Goal: Task Accomplishment & Management: Use online tool/utility

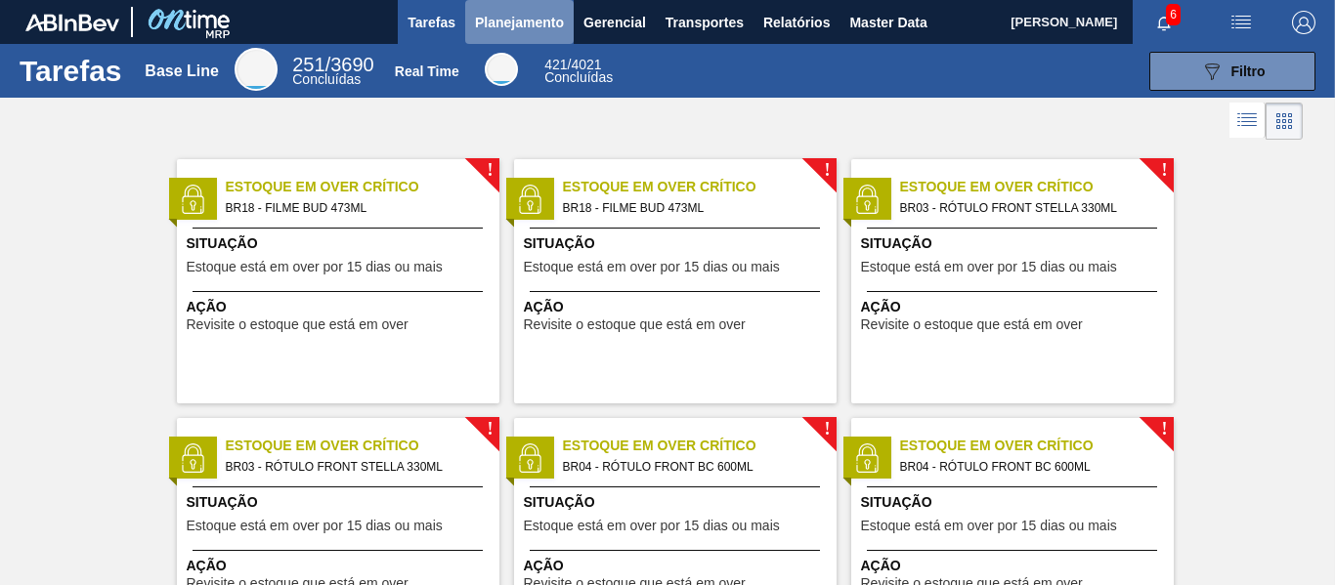
click at [485, 22] on span "Planejamento" at bounding box center [519, 22] width 89 height 23
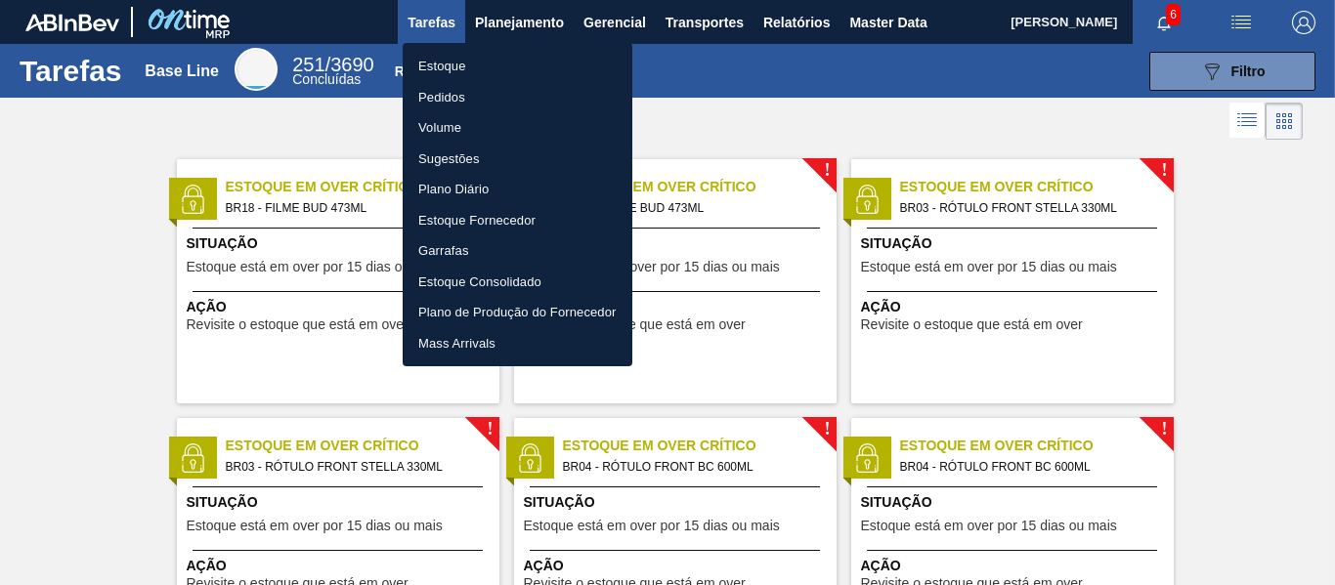
click at [456, 56] on li "Estoque" at bounding box center [518, 66] width 230 height 31
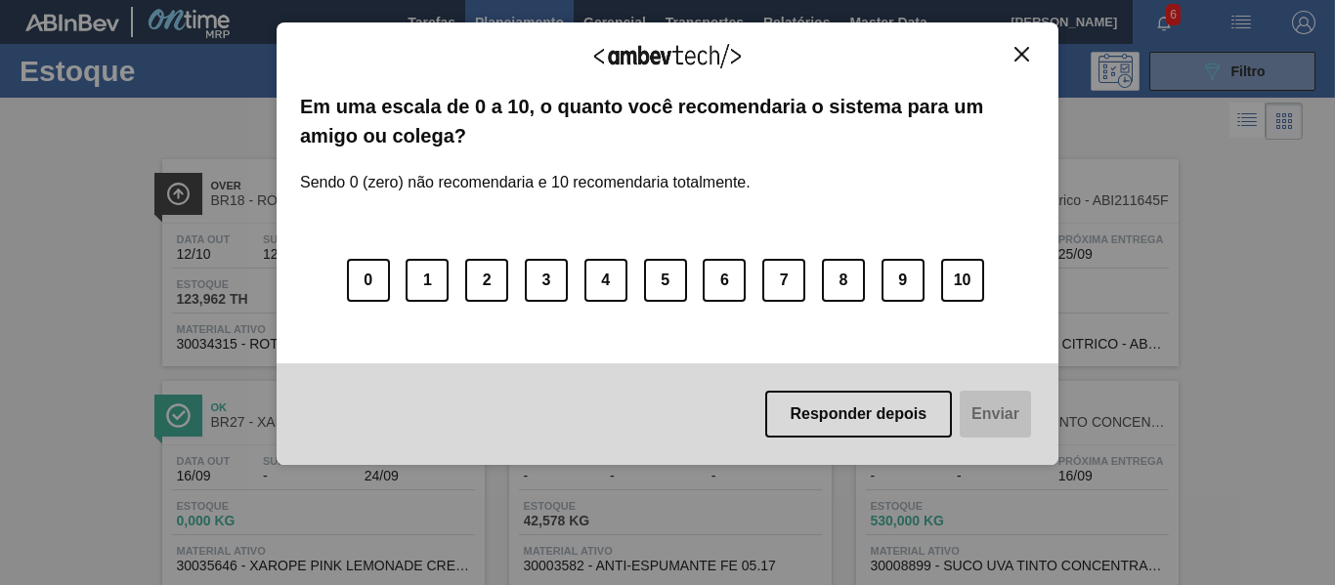
click at [1024, 57] on img "Close" at bounding box center [1021, 54] width 15 height 15
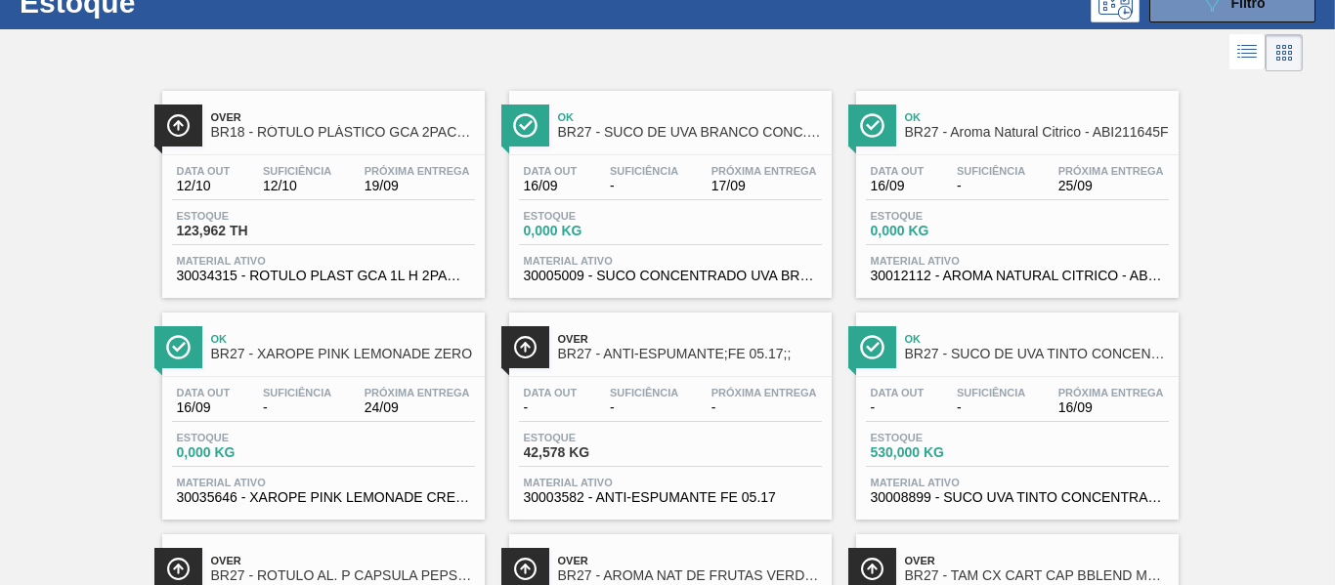
scroll to position [98, 0]
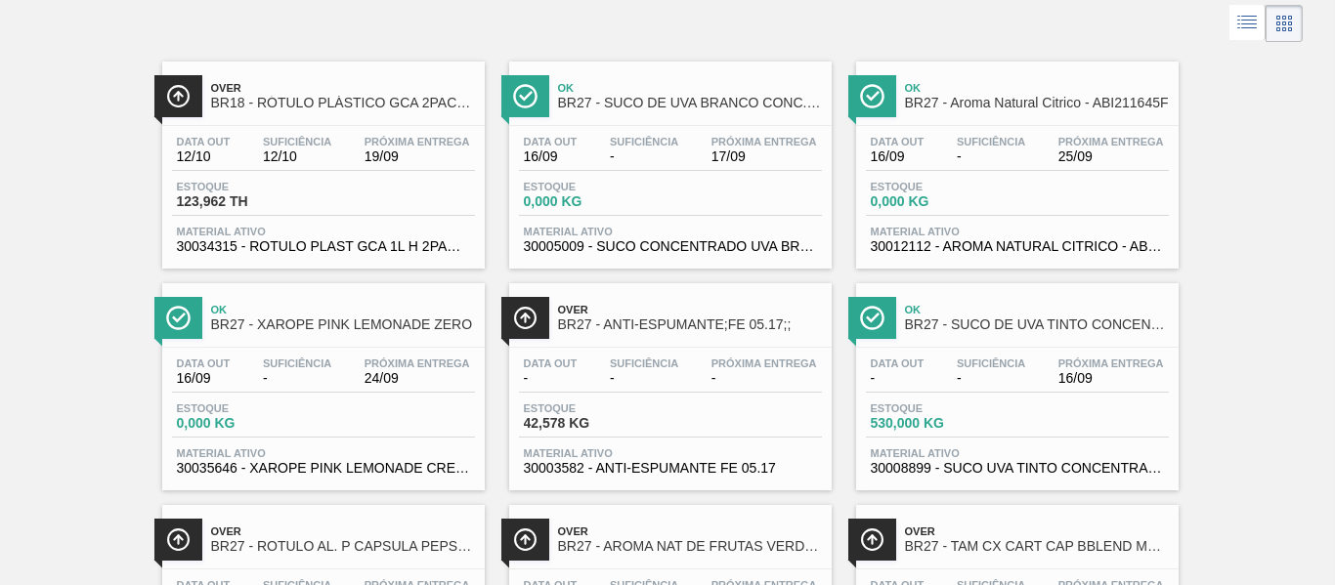
click at [253, 157] on div "Data [DATE] Suficiência 12/10 Próxima Entrega 19/09" at bounding box center [323, 153] width 303 height 35
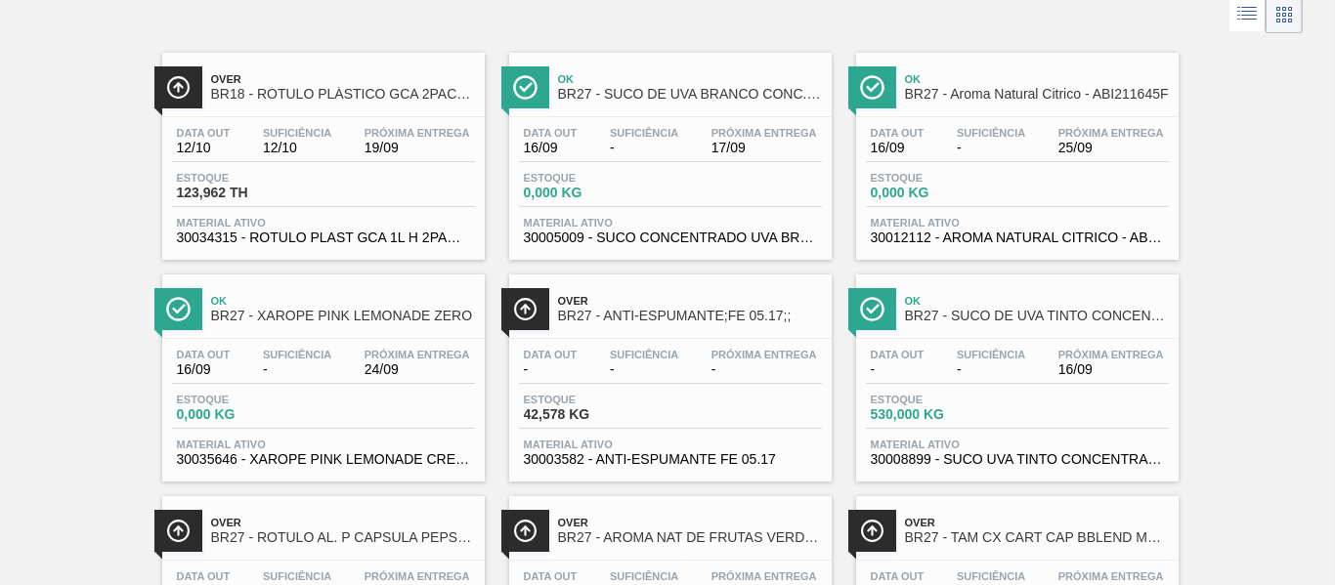
scroll to position [105, 0]
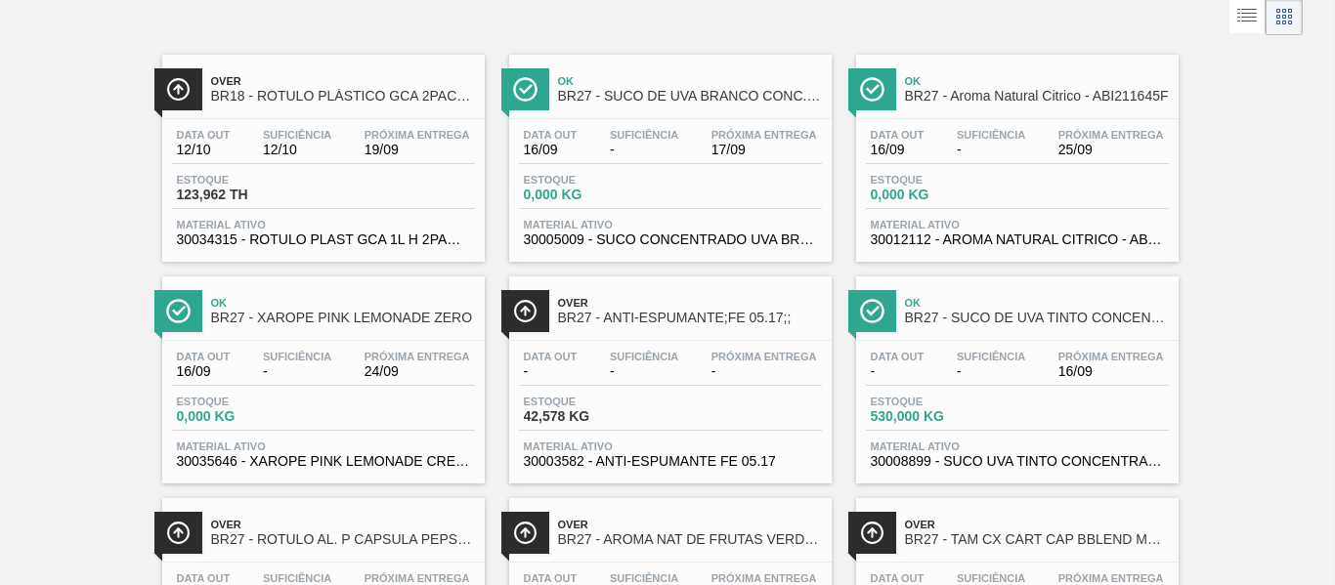
click at [307, 152] on span "12/10" at bounding box center [297, 150] width 68 height 15
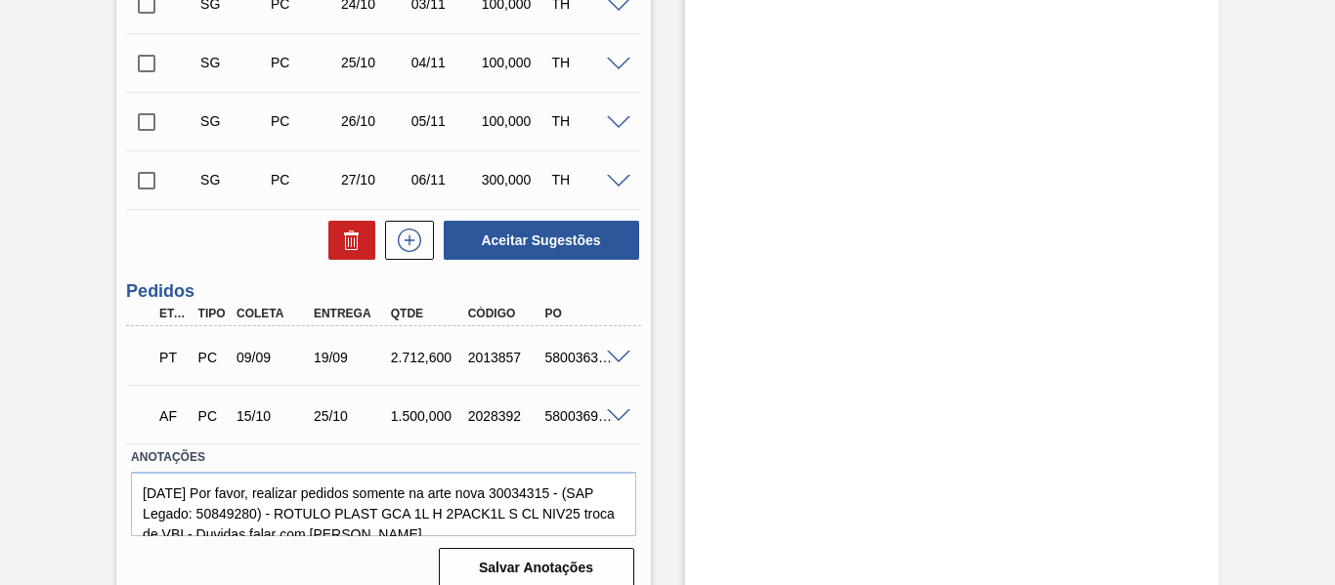
scroll to position [725, 0]
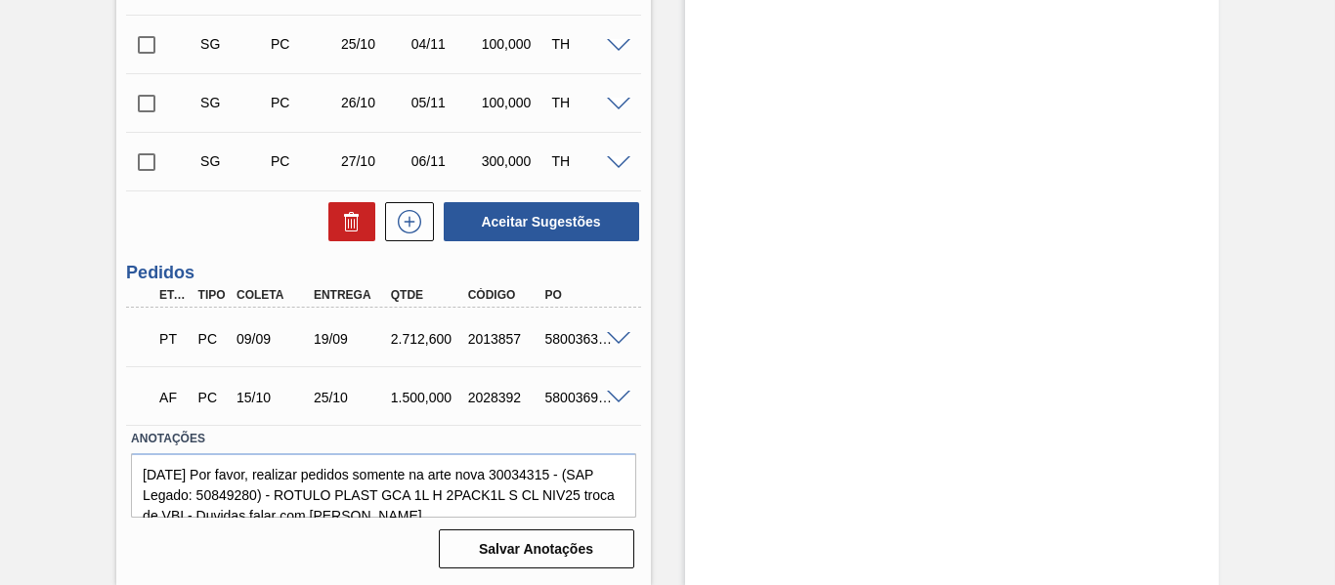
click at [610, 395] on span at bounding box center [618, 398] width 23 height 15
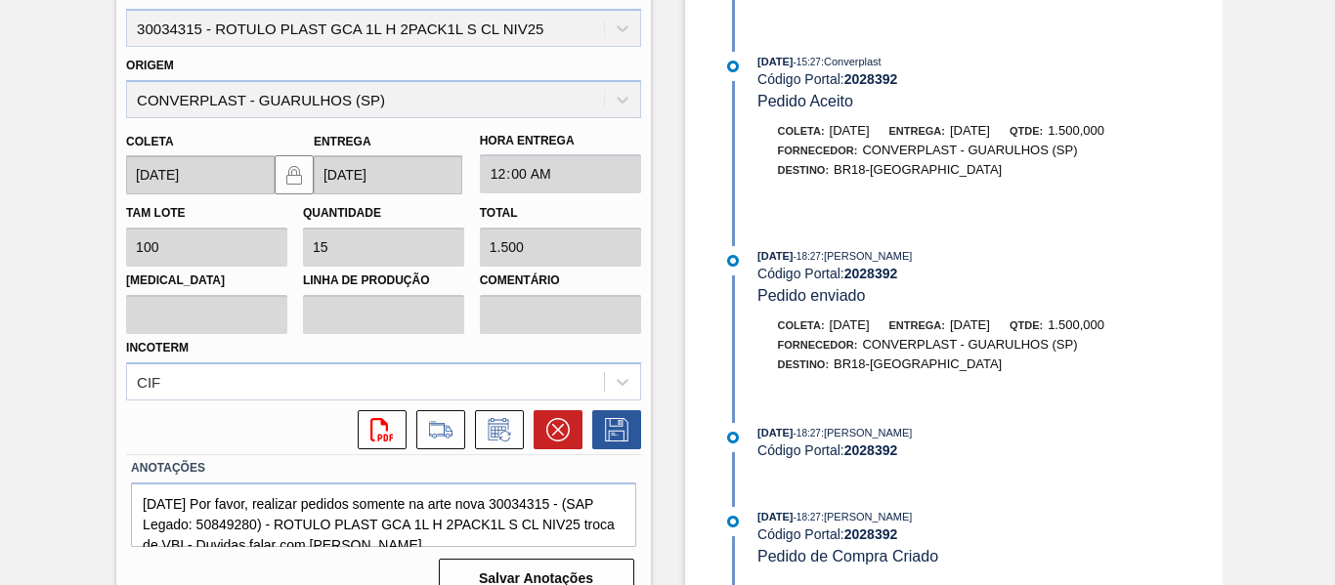
scroll to position [1199, 0]
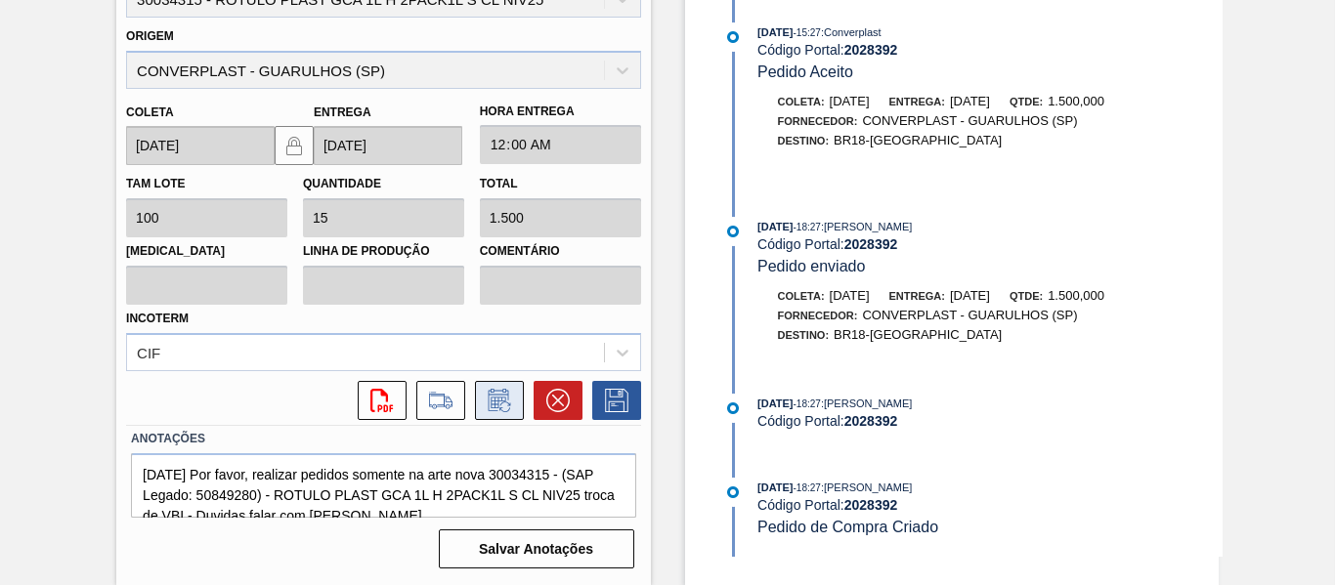
click at [497, 392] on icon at bounding box center [499, 400] width 31 height 23
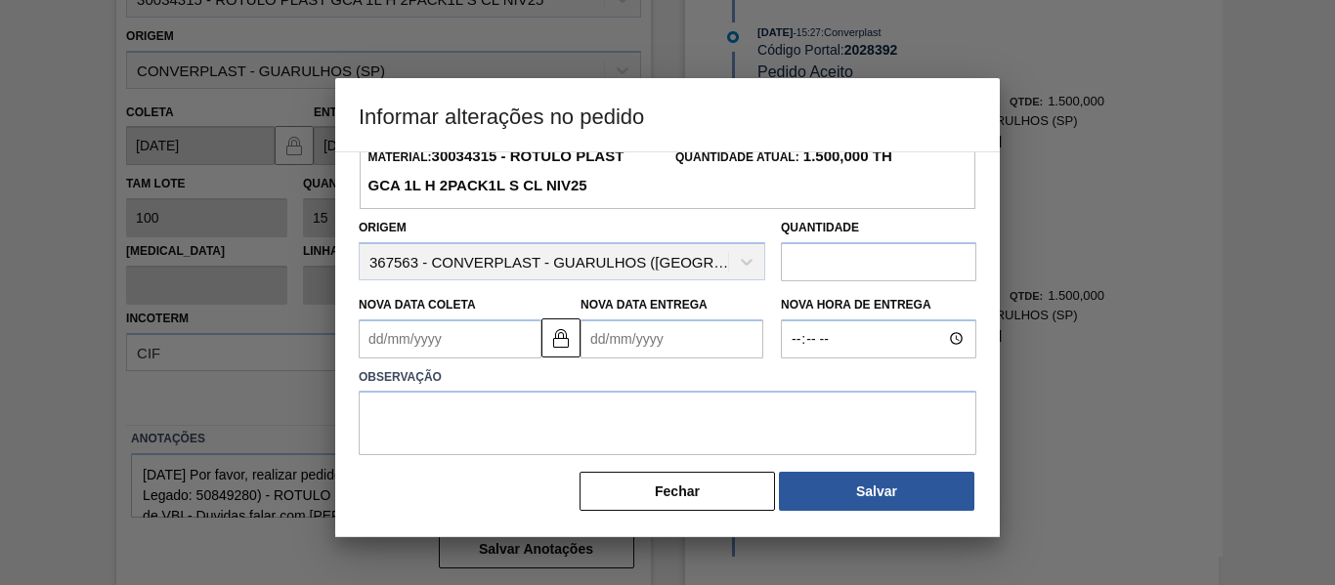
scroll to position [106, 0]
click at [851, 267] on input "text" at bounding box center [878, 261] width 195 height 39
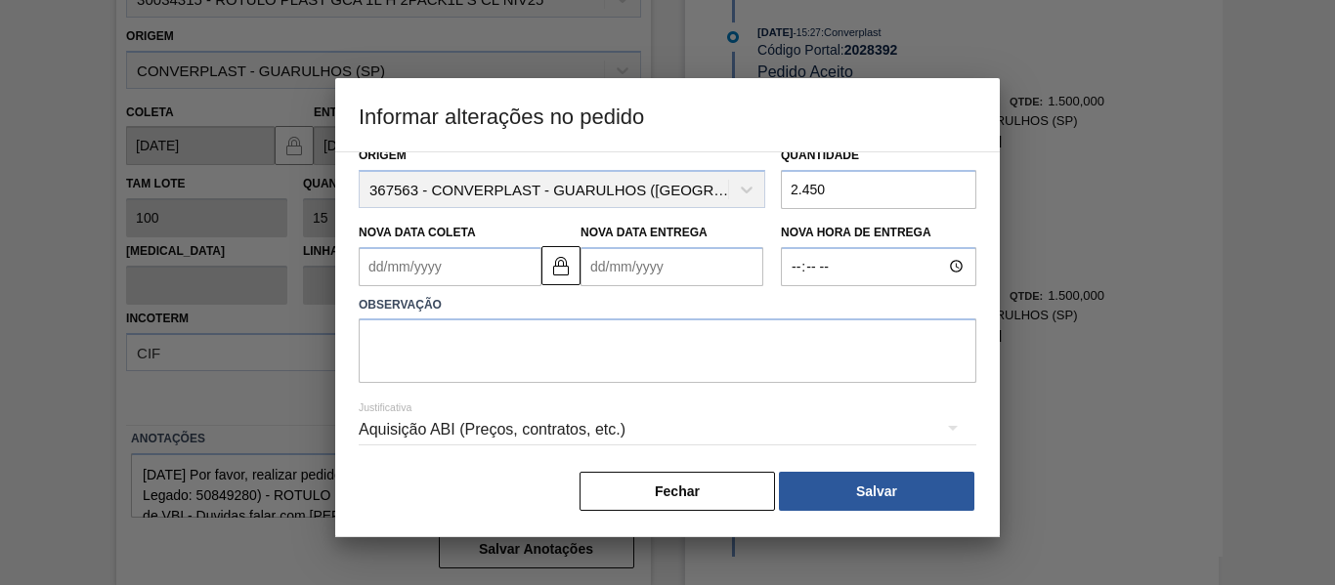
scroll to position [179, 0]
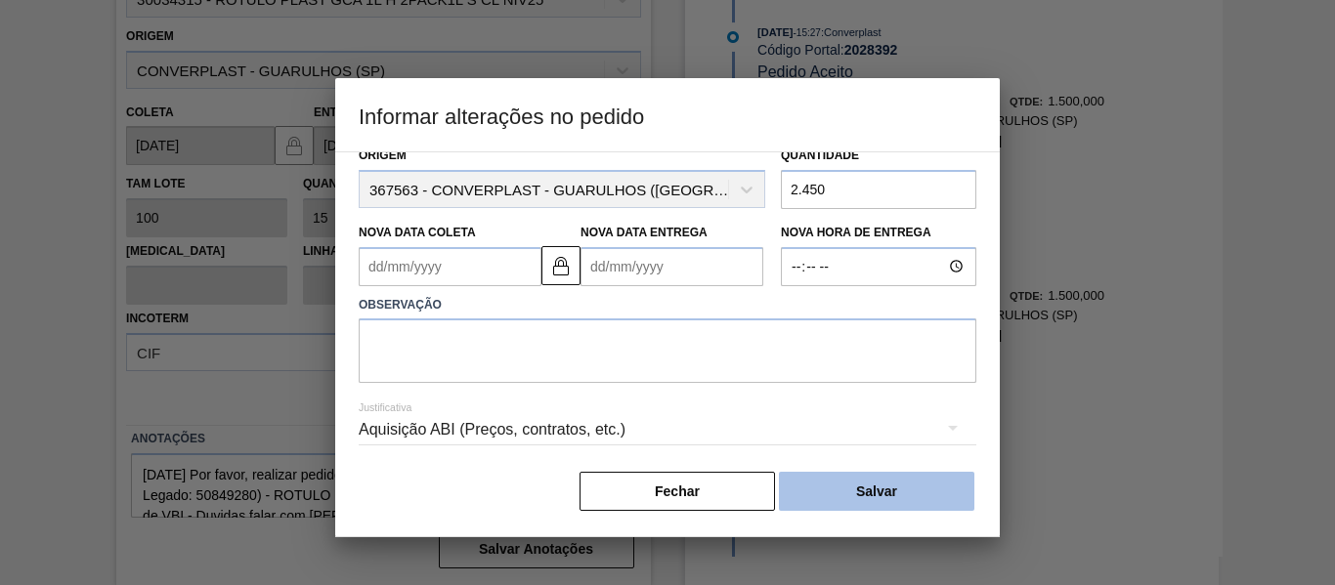
type input "2.450"
click at [828, 499] on button "Salvar" at bounding box center [876, 491] width 195 height 39
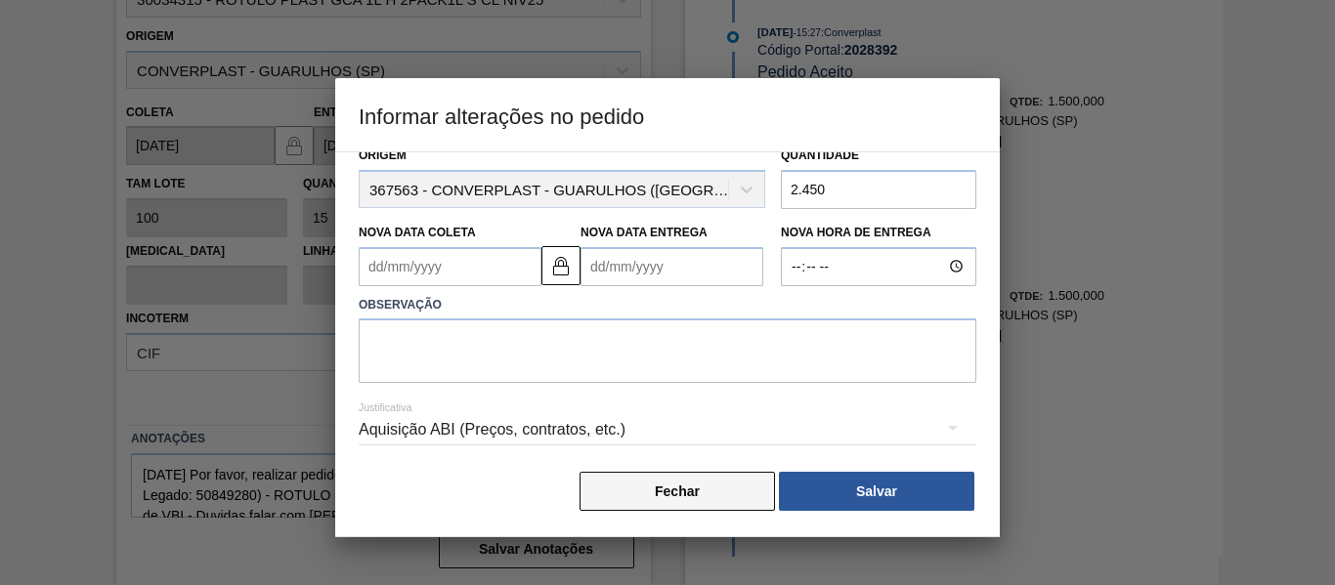
click at [754, 499] on button "Fechar" at bounding box center [676, 491] width 195 height 39
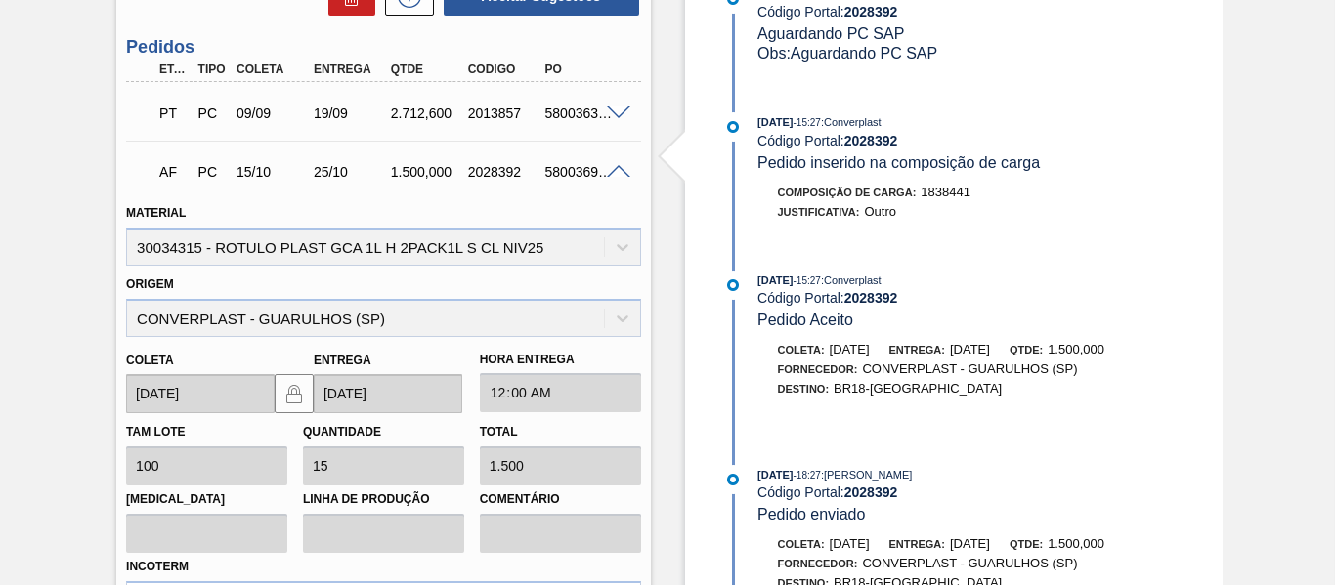
scroll to position [906, 0]
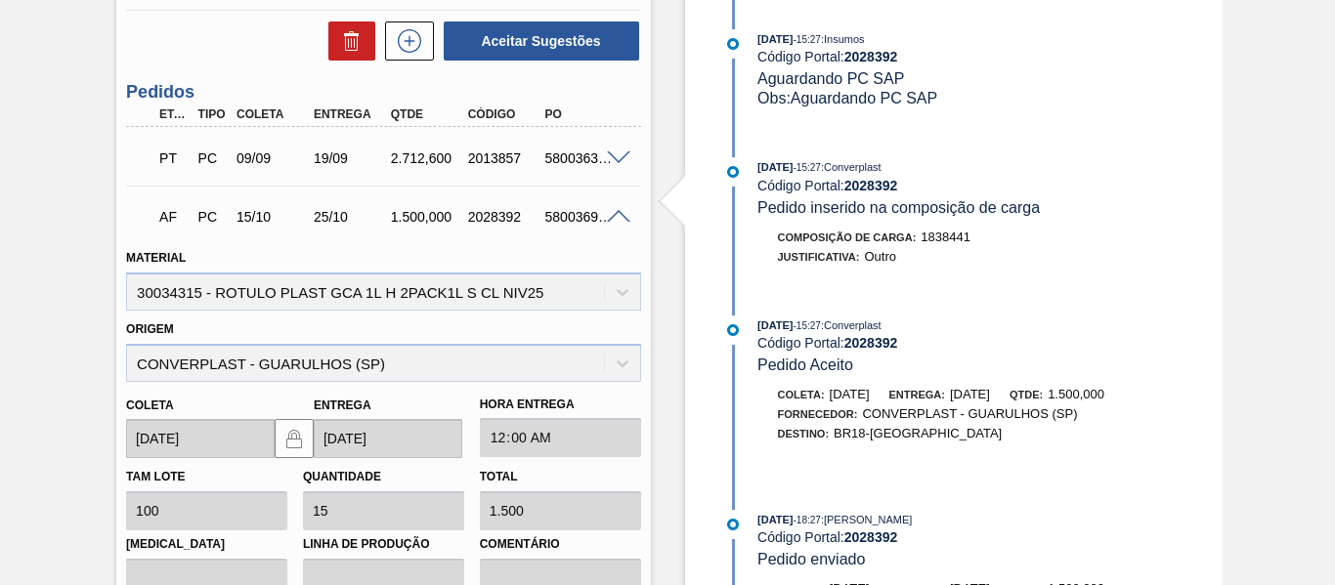
click at [566, 207] on div "AF PC 15/10 25/10 1.500,000 2028392 5800369767" at bounding box center [378, 214] width 462 height 39
click at [572, 214] on div "5800369767" at bounding box center [581, 217] width 83 height 16
click at [565, 214] on div "5800369767" at bounding box center [581, 217] width 83 height 16
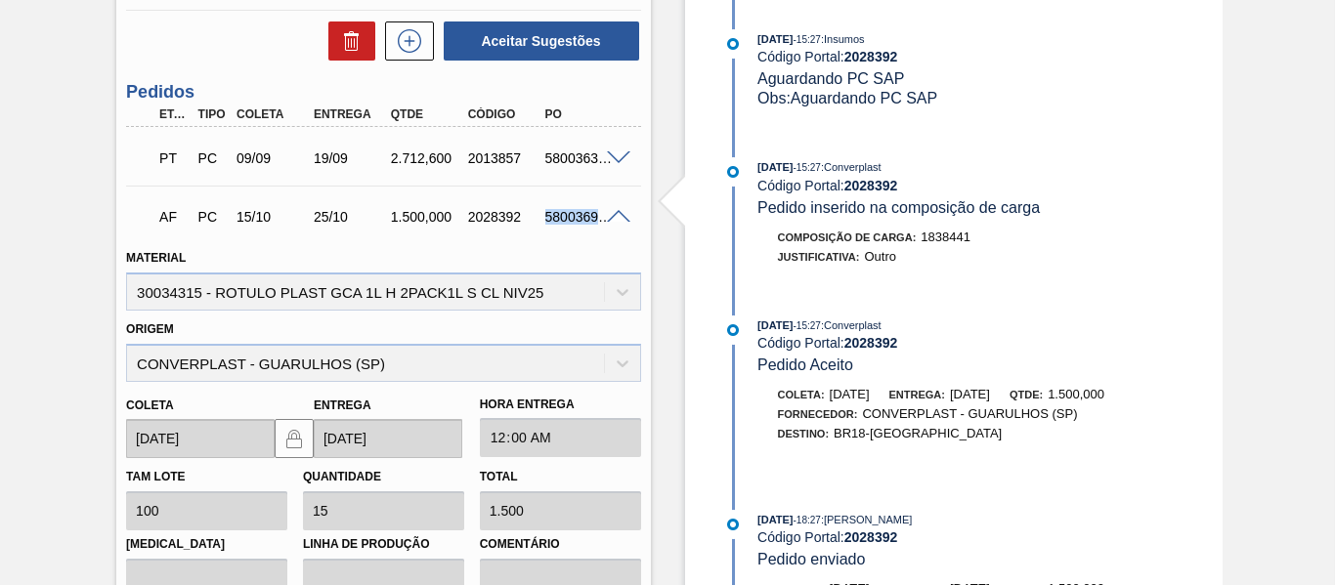
copy div "5800369767"
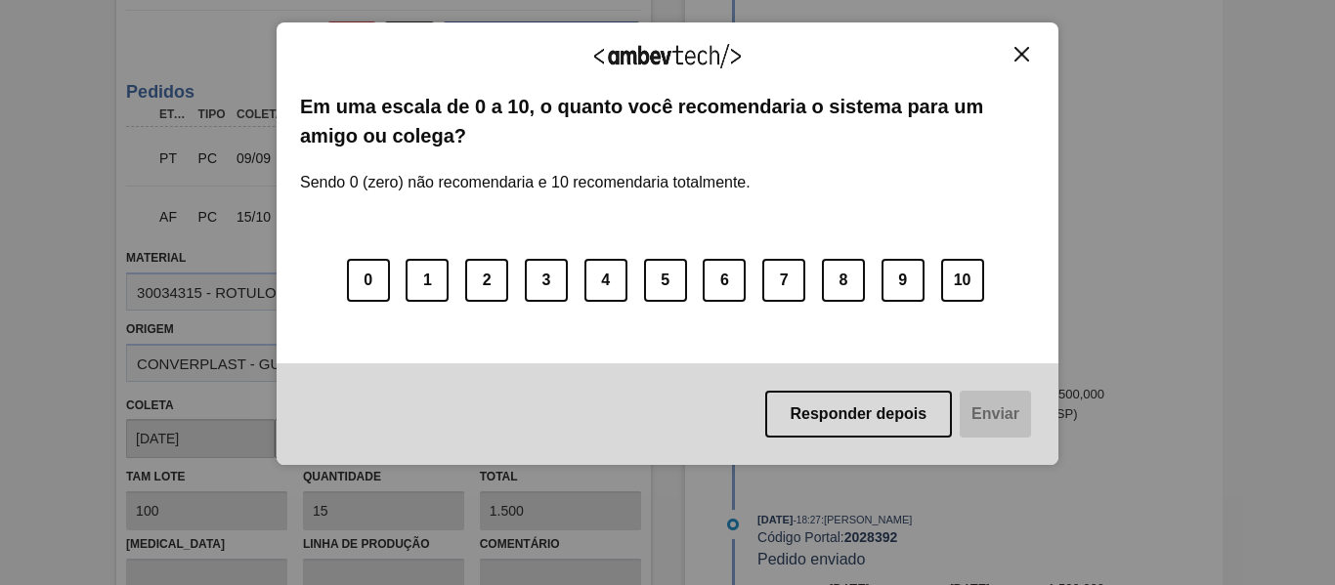
click at [1020, 48] on img "Close" at bounding box center [1021, 54] width 15 height 15
